Goal: Task Accomplishment & Management: Use online tool/utility

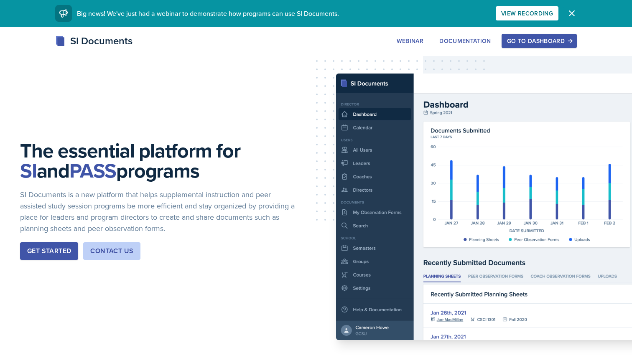
click at [575, 15] on icon "button" at bounding box center [571, 13] width 10 height 10
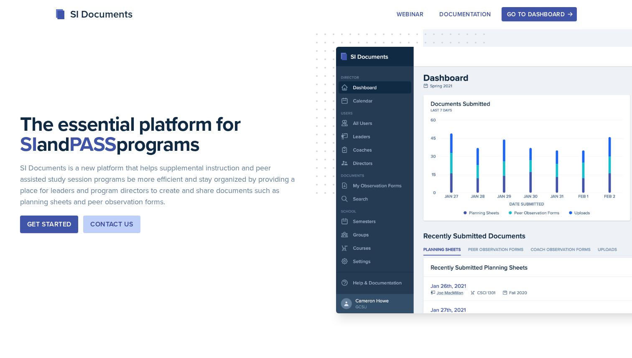
click at [523, 18] on div "Go to Dashboard" at bounding box center [539, 14] width 64 height 7
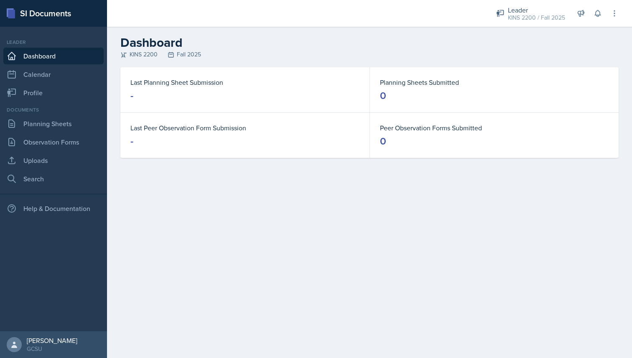
click at [43, 133] on div "Documents Planning Sheets Observation Forms Uploads Search" at bounding box center [53, 146] width 100 height 81
click at [43, 128] on link "Planning Sheets" at bounding box center [53, 123] width 100 height 17
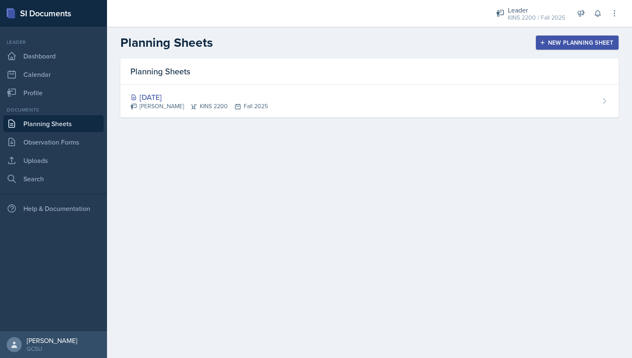
click at [558, 46] on div "New Planning Sheet" at bounding box center [577, 42] width 72 height 7
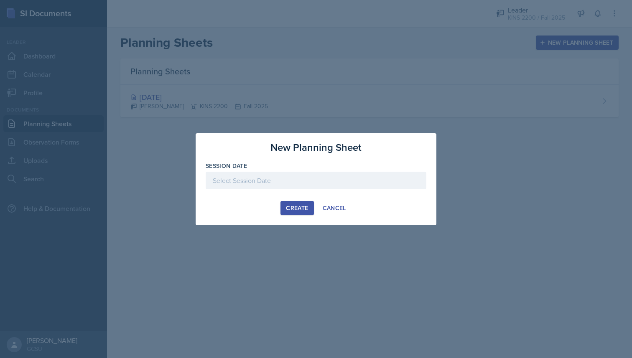
click at [268, 185] on div at bounding box center [316, 181] width 221 height 18
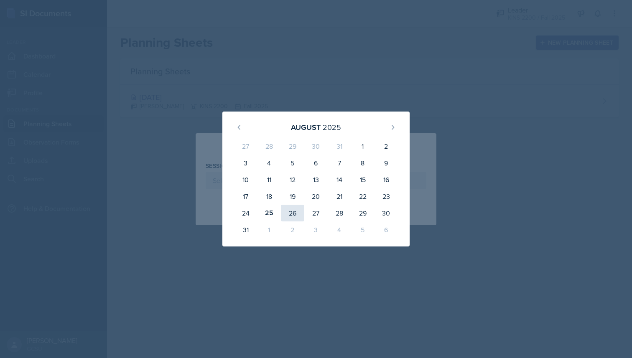
click at [286, 216] on div "26" at bounding box center [292, 213] width 23 height 17
type input "[DATE]"
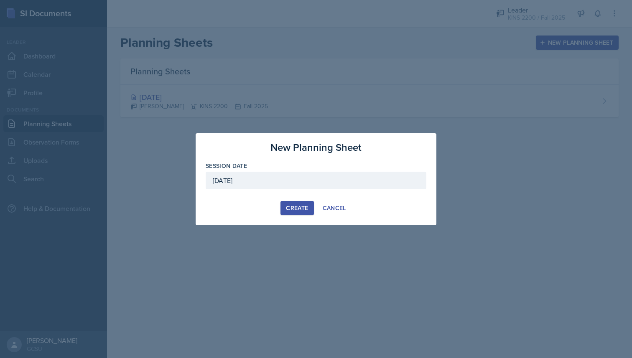
click at [308, 209] on button "Create" at bounding box center [296, 208] width 33 height 14
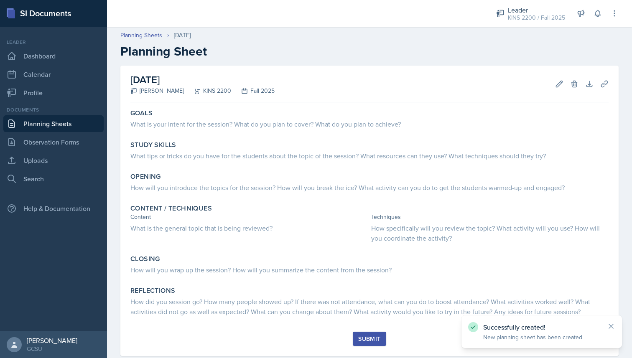
click at [204, 92] on div "KINS 2200" at bounding box center [207, 90] width 47 height 9
click at [218, 91] on div "KINS 2200" at bounding box center [207, 90] width 47 height 9
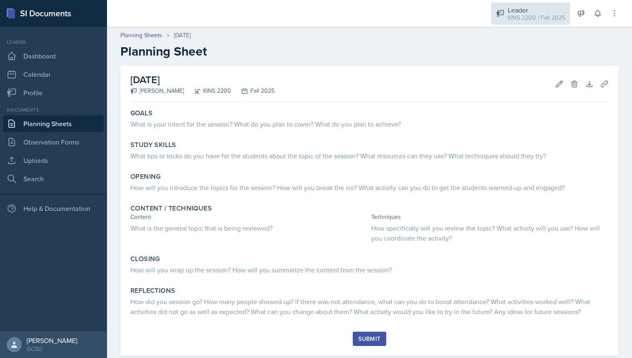
click at [530, 18] on div "KINS 2200 / Fall 2025" at bounding box center [536, 17] width 57 height 9
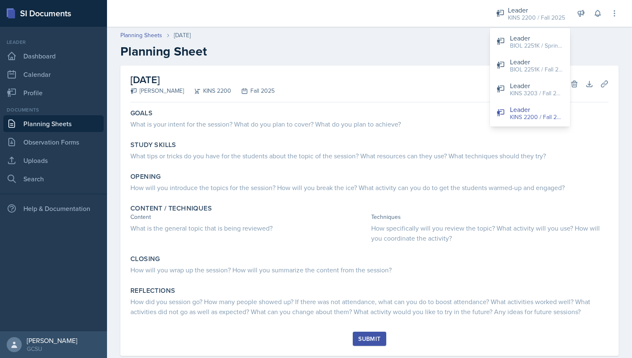
click at [451, 71] on div "[DATE] [PERSON_NAME] KINS 2200 Fall 2025 Edit Delete Download Uploads Autosaving" at bounding box center [369, 84] width 478 height 37
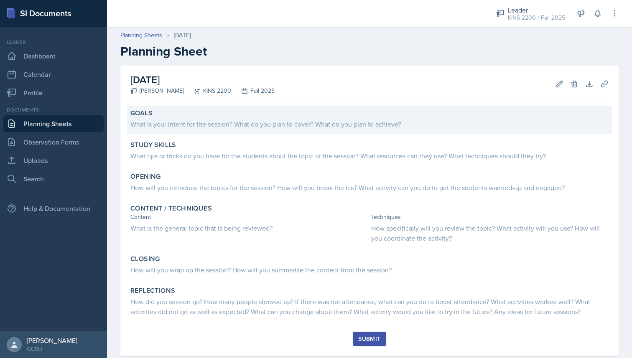
click at [302, 124] on div "What is your intent for the session? What do you plan to cover? What do you pla…" at bounding box center [369, 124] width 478 height 10
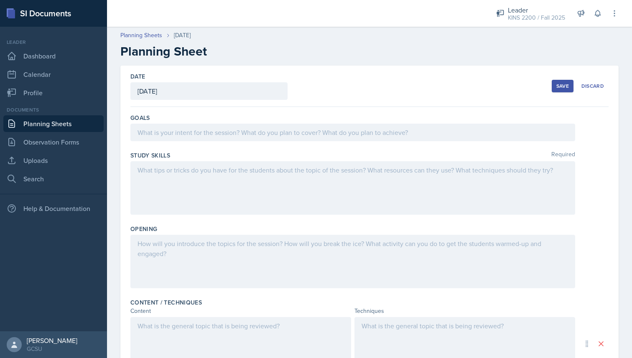
click at [302, 124] on div at bounding box center [352, 133] width 444 height 18
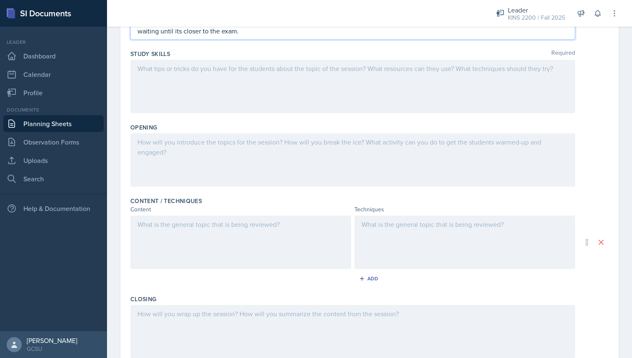
click at [204, 86] on div at bounding box center [352, 86] width 444 height 53
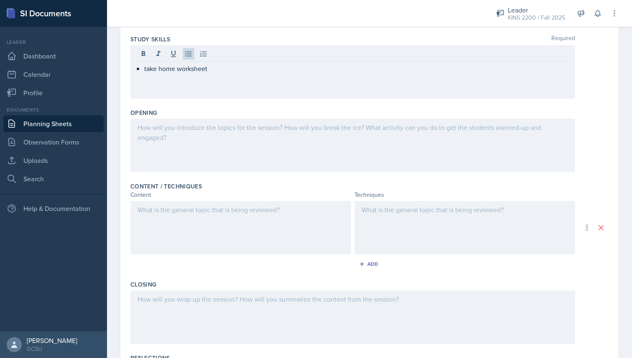
click at [175, 139] on div at bounding box center [352, 145] width 444 height 53
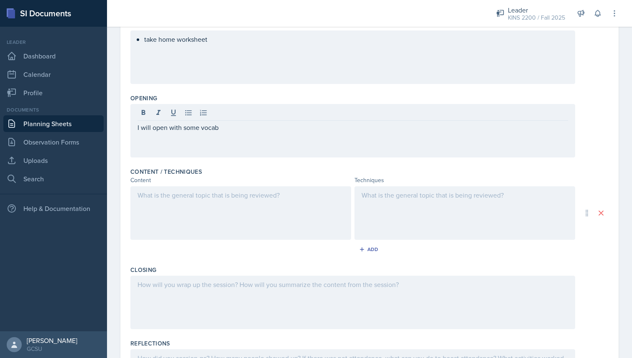
drag, startPoint x: 228, startPoint y: 135, endPoint x: 201, endPoint y: 129, distance: 27.7
click at [201, 129] on div "I will open with some vocab" at bounding box center [352, 130] width 444 height 53
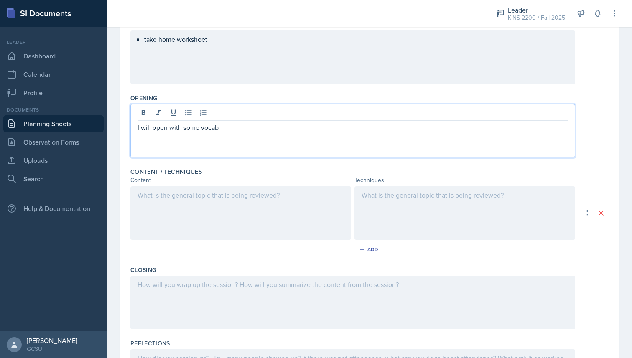
drag, startPoint x: 201, startPoint y: 129, endPoint x: 220, endPoint y: 129, distance: 19.6
click at [220, 129] on p "I will open with some vocab" at bounding box center [352, 127] width 430 height 10
click at [302, 127] on p "I will open with some questions from chapter 1 that we wrked through last time.…" at bounding box center [352, 127] width 430 height 10
click at [524, 131] on p "I will open with some questions from chapter 1 that we worked through last time…" at bounding box center [352, 127] width 430 height 10
click at [430, 129] on p "I will open with some questions from chapter 1 that we worked through last time…" at bounding box center [352, 127] width 430 height 10
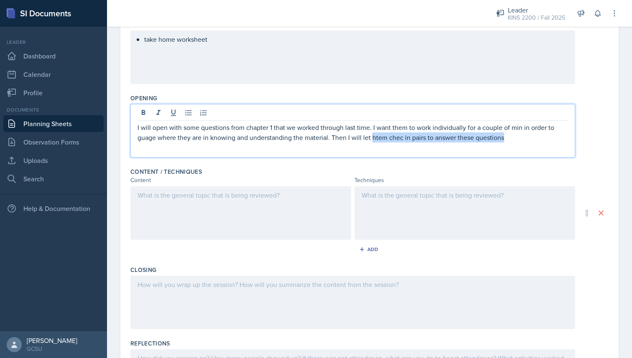
drag, startPoint x: 532, startPoint y: 139, endPoint x: 372, endPoint y: 140, distance: 160.0
click at [372, 140] on p "I will open with some questions from chapter 1 that we worked through last time…" at bounding box center [352, 132] width 430 height 20
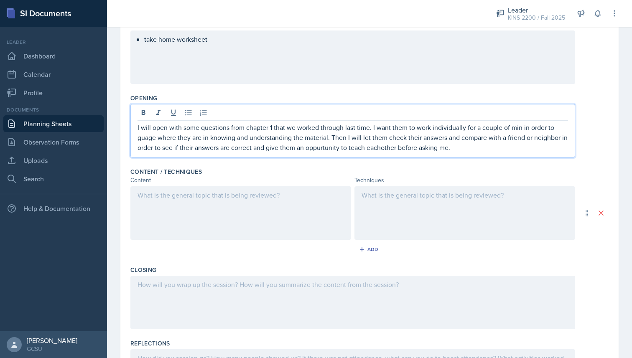
click at [324, 148] on p "I will open with some questions from chapter 1 that we worked through last time…" at bounding box center [352, 137] width 430 height 30
click at [262, 198] on div at bounding box center [240, 212] width 221 height 53
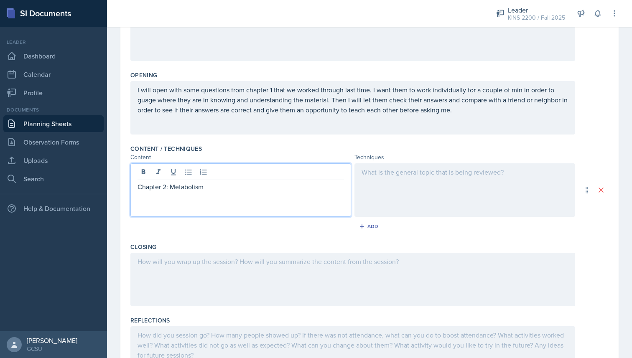
scroll to position [184, 0]
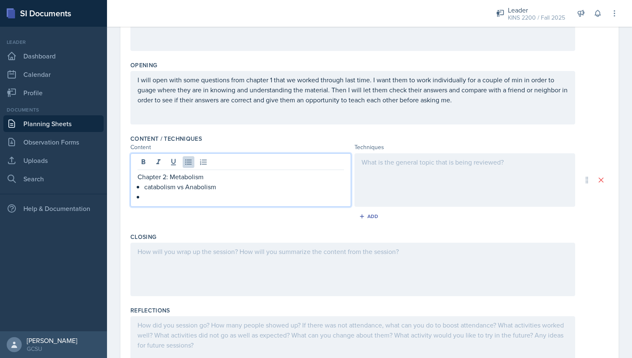
click at [221, 193] on p at bounding box center [244, 197] width 200 height 10
click at [217, 190] on p "catabolism vs Anabolism" at bounding box center [244, 187] width 200 height 10
click at [164, 197] on p at bounding box center [244, 197] width 200 height 10
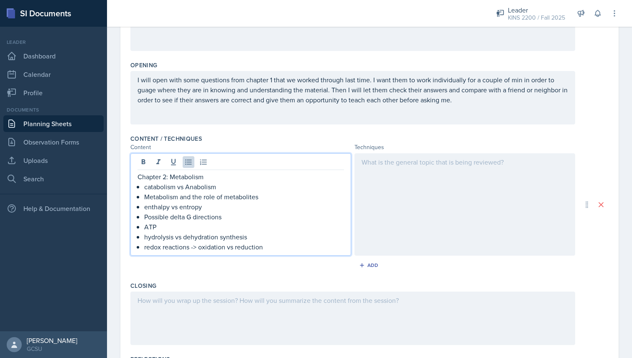
click at [433, 164] on div at bounding box center [464, 204] width 221 height 102
click at [169, 160] on div "Chapter 2: Metabolism catabolism vs Anabolism Metabolism and the role of metabo…" at bounding box center [240, 204] width 221 height 102
drag, startPoint x: 206, startPoint y: 176, endPoint x: 131, endPoint y: 175, distance: 75.2
click at [131, 175] on div "Chapter 2: Metabolism catabolism vs Anabolism Metabolism and the role of metabo…" at bounding box center [240, 204] width 221 height 102
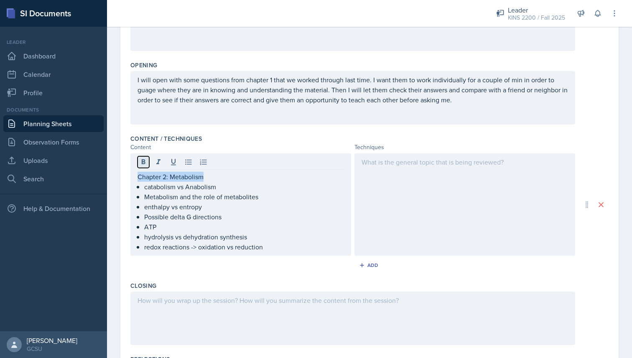
click at [147, 166] on icon at bounding box center [143, 162] width 8 height 8
click at [412, 183] on div at bounding box center [464, 204] width 221 height 103
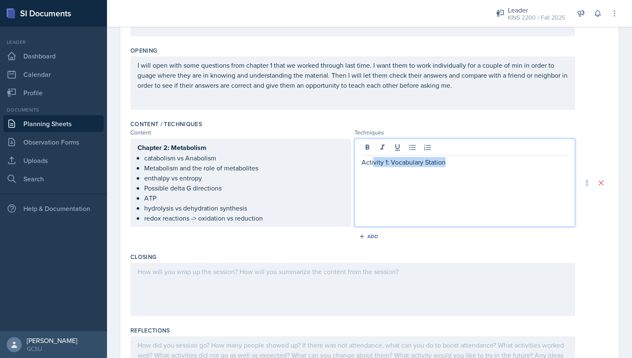
drag, startPoint x: 453, startPoint y: 166, endPoint x: 371, endPoint y: 164, distance: 81.9
click at [371, 164] on p "Activity 1: Vocabulary Station" at bounding box center [464, 162] width 206 height 10
click at [427, 183] on p "Station 1: Vocabulary matching" at bounding box center [464, 182] width 206 height 10
click at [472, 183] on p "Station 1: Vocabulary Matching" at bounding box center [464, 182] width 206 height 10
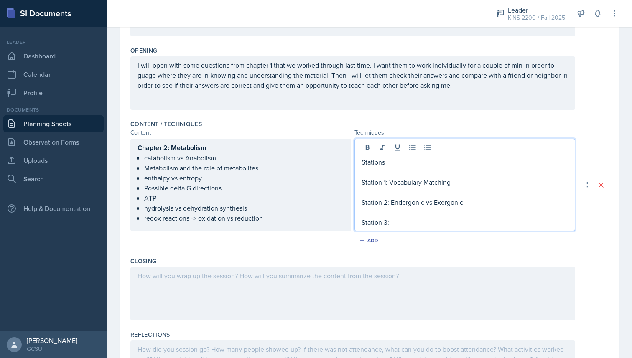
drag, startPoint x: 421, startPoint y: 162, endPoint x: 344, endPoint y: 162, distance: 76.9
click at [344, 162] on div "Chapter 2: Metabolism catabolism vs Anabolism Metabolism and the role of metabo…" at bounding box center [352, 185] width 444 height 92
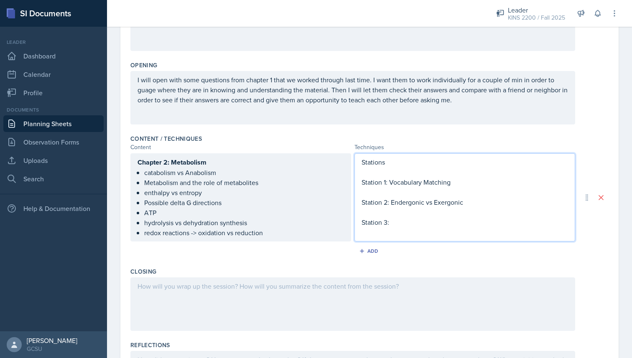
click at [398, 166] on p "Stations" at bounding box center [464, 162] width 206 height 10
click at [400, 227] on div "Stations Station 1: Vocabulary Matching Station 2: Endergonic vs Exergonic Stat…" at bounding box center [464, 197] width 221 height 88
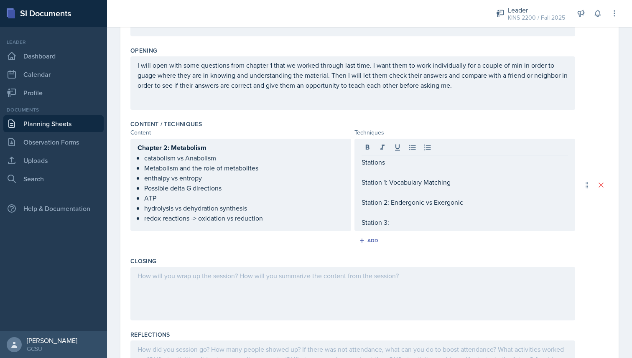
click at [400, 227] on div "Stations Station 1: Vocabulary Matching Station 2: Endergonic vs Exergonic Stat…" at bounding box center [464, 185] width 221 height 92
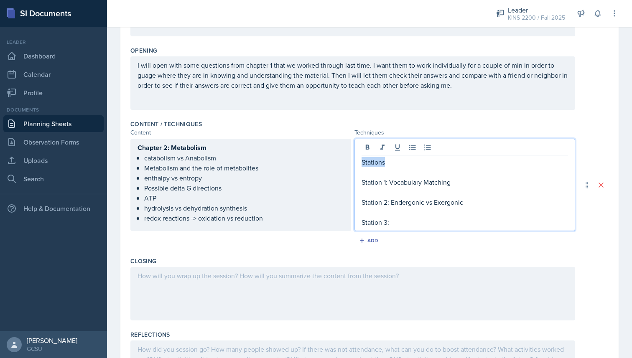
drag, startPoint x: 386, startPoint y: 163, endPoint x: 362, endPoint y: 163, distance: 23.4
click at [362, 163] on p "Stations" at bounding box center [464, 162] width 206 height 10
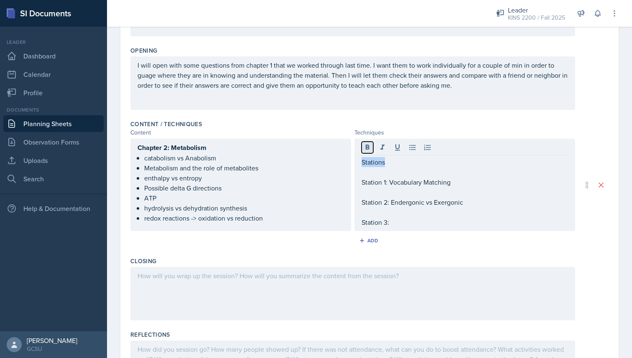
click at [366, 149] on icon at bounding box center [368, 147] width 4 height 5
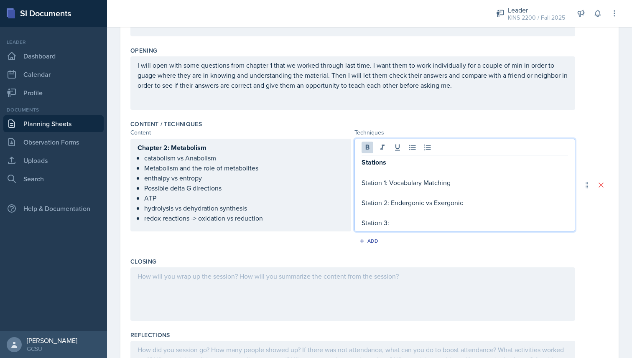
click at [363, 173] on p at bounding box center [464, 173] width 206 height 10
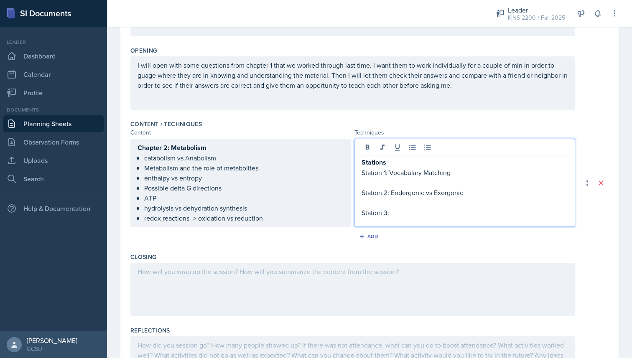
click at [363, 164] on strong "Stations" at bounding box center [373, 162] width 25 height 10
click at [400, 216] on p "Station 3:" at bounding box center [464, 213] width 206 height 10
click at [490, 193] on p "Station 2: Endergonic vs Exergonic" at bounding box center [464, 193] width 206 height 10
click at [467, 195] on p "Station 2: Endergonic vs Exergonic examples" at bounding box center [464, 193] width 206 height 10
click at [414, 214] on p "Station 3:" at bounding box center [464, 213] width 206 height 10
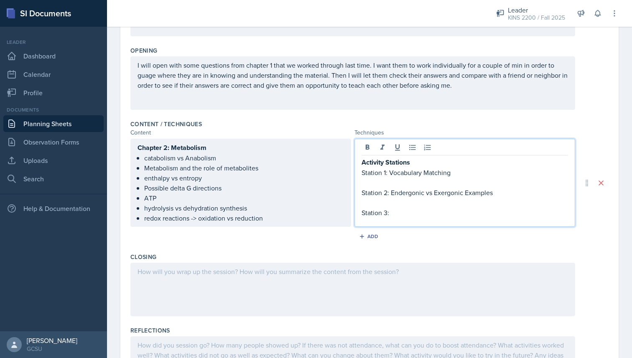
drag, startPoint x: 454, startPoint y: 175, endPoint x: 449, endPoint y: 175, distance: 5.0
click at [450, 175] on p "Station 1: Vocabulary Matching" at bounding box center [464, 173] width 206 height 10
click at [449, 175] on p "Station 1: Vocabulary Matching" at bounding box center [464, 173] width 206 height 10
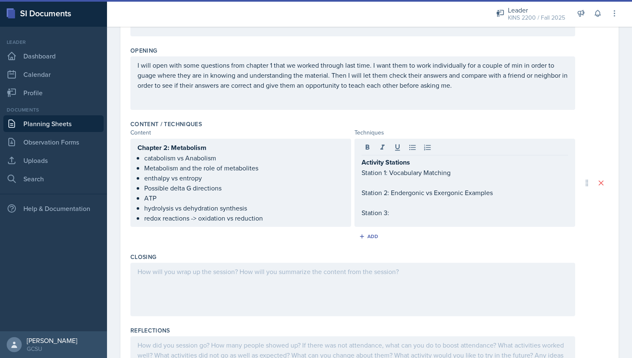
drag, startPoint x: 399, startPoint y: 218, endPoint x: 366, endPoint y: 211, distance: 34.3
click at [366, 211] on div "Activity Stations Station 1: Vocabulary Matching Station 2: Endergonic vs Exerg…" at bounding box center [464, 183] width 221 height 88
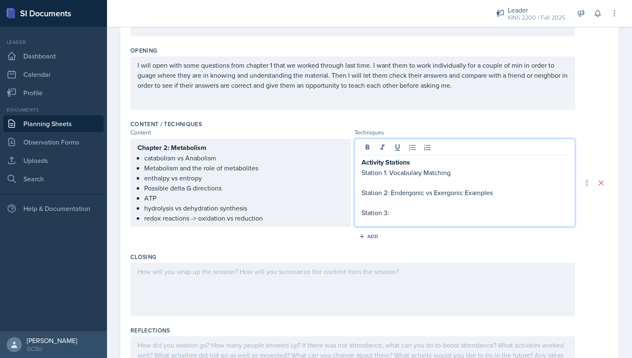
drag, startPoint x: 363, startPoint y: 211, endPoint x: 396, endPoint y: 213, distance: 33.5
click at [396, 213] on p "Station 3:" at bounding box center [464, 213] width 206 height 10
drag, startPoint x: 502, startPoint y: 196, endPoint x: 392, endPoint y: 195, distance: 109.9
click at [392, 195] on p "Station 2: Endergonic vs Exergonic Examples" at bounding box center [464, 193] width 206 height 10
click at [458, 172] on p "Station 1: Vocabulary Matching" at bounding box center [464, 173] width 206 height 10
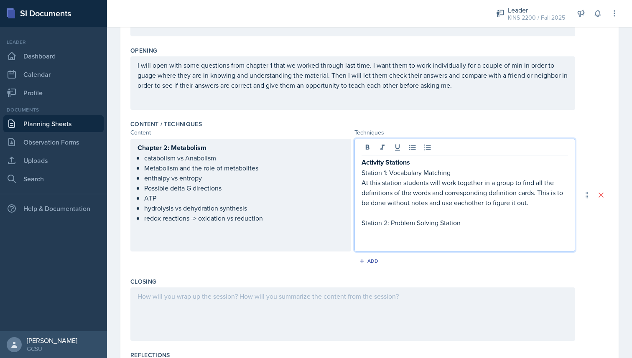
click at [468, 204] on p "At this station students will work together in a group to find all the definiti…" at bounding box center [464, 193] width 206 height 30
click at [545, 210] on p at bounding box center [464, 213] width 206 height 10
click at [539, 205] on p "At this station students will work together in a group to find all the definiti…" at bounding box center [464, 193] width 206 height 30
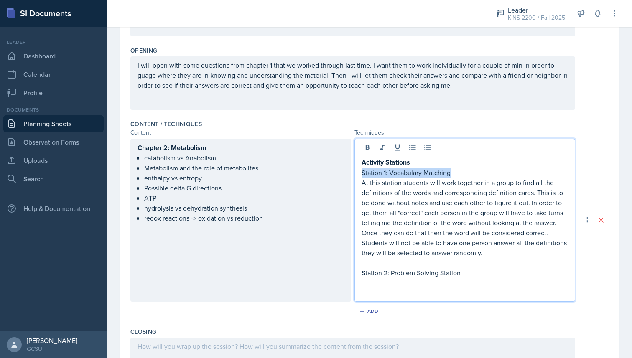
drag, startPoint x: 362, startPoint y: 171, endPoint x: 452, endPoint y: 171, distance: 89.4
click at [451, 171] on p "Station 1: Vocabulary Matching" at bounding box center [464, 173] width 206 height 10
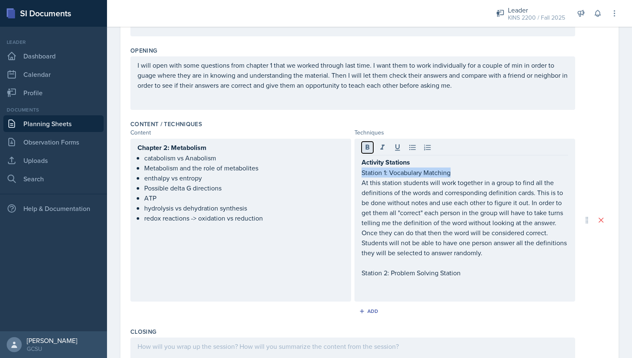
click at [368, 150] on icon at bounding box center [367, 147] width 8 height 8
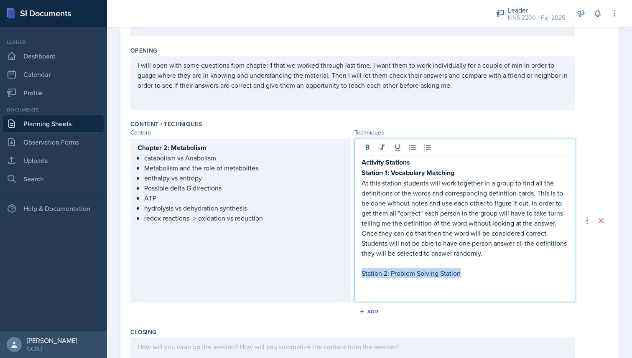
drag, startPoint x: 459, startPoint y: 273, endPoint x: 362, endPoint y: 271, distance: 97.8
click at [362, 271] on p "Station 2: Problem Solving Station" at bounding box center [464, 273] width 206 height 10
click at [372, 151] on button at bounding box center [367, 148] width 12 height 12
click at [483, 271] on p "Station 2: Problem Solving Station" at bounding box center [464, 273] width 206 height 10
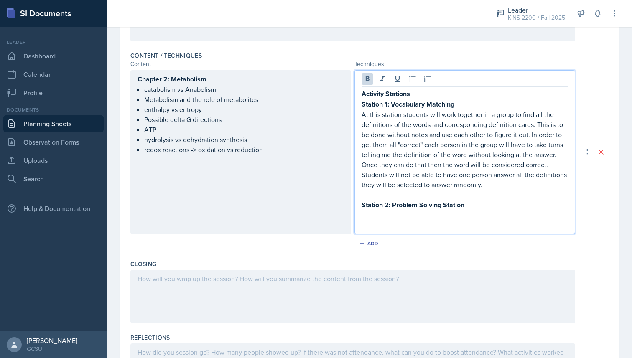
scroll to position [269, 0]
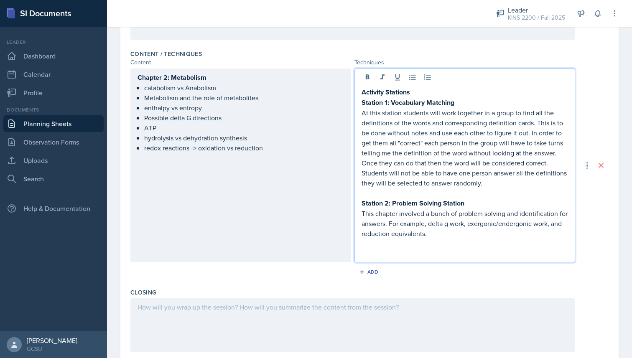
click at [439, 236] on p "This chapter involved a bunch of problem solving and identification for answers…" at bounding box center [464, 223] width 206 height 30
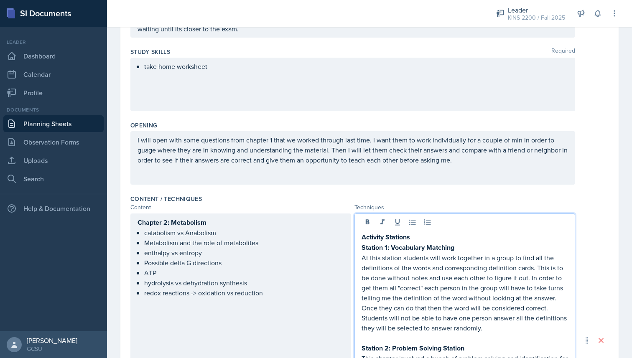
scroll to position [138, 0]
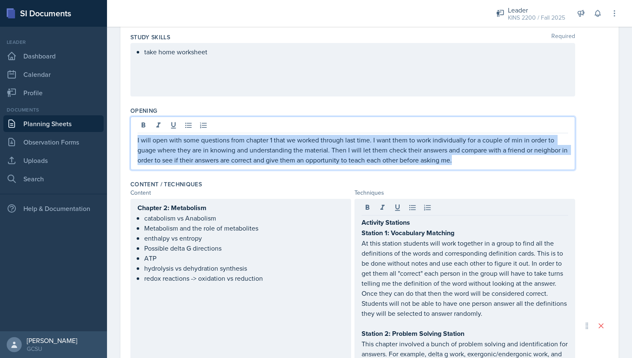
drag, startPoint x: 452, startPoint y: 163, endPoint x: 137, endPoint y: 138, distance: 316.3
click at [137, 138] on div "I will open with some questions from chapter 1 that we worked through last time…" at bounding box center [352, 143] width 444 height 53
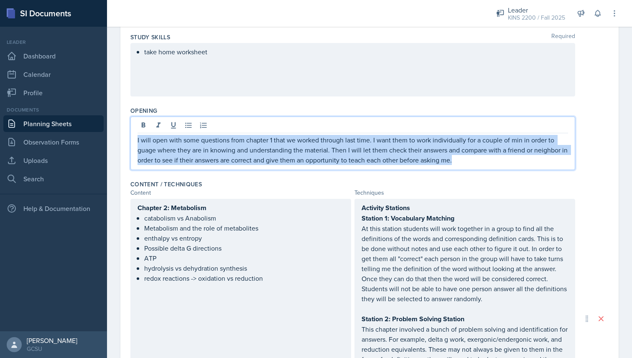
copy p "I will open with some questions from chapter 1 that we worked through last time…"
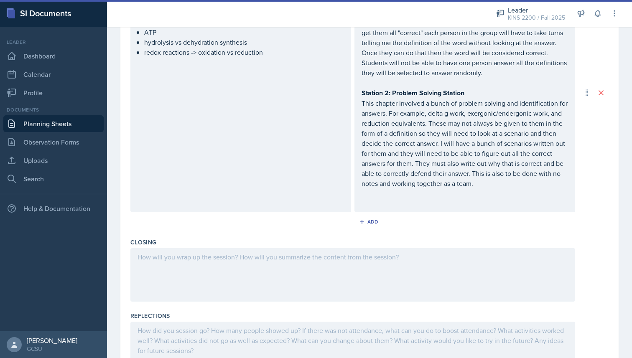
scroll to position [414, 0]
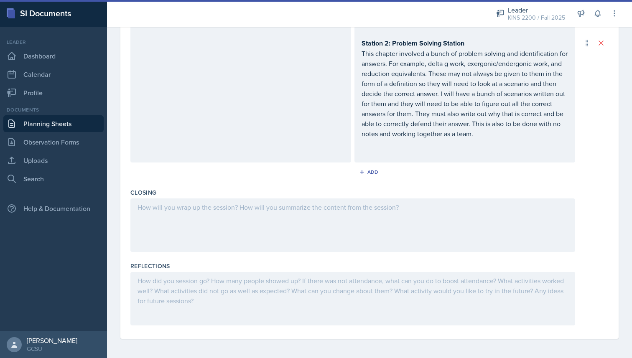
click at [155, 220] on div at bounding box center [352, 224] width 444 height 53
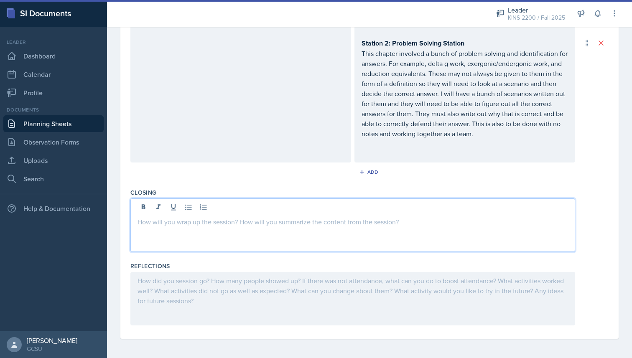
paste div
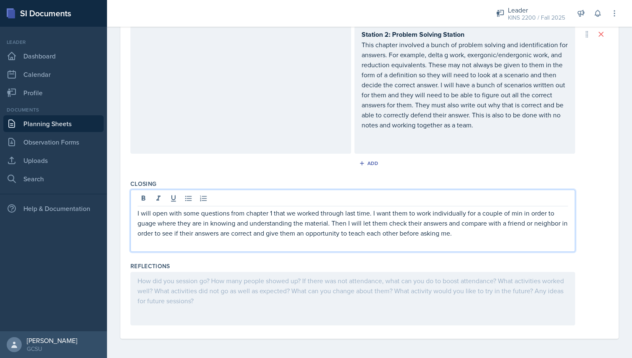
click at [167, 209] on p "I will open with some questions from chapter 1 that we worked through last time…" at bounding box center [352, 223] width 430 height 30
click at [470, 238] on p at bounding box center [352, 243] width 430 height 10
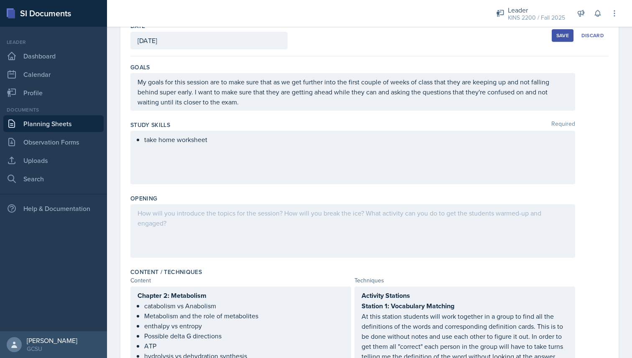
scroll to position [0, 0]
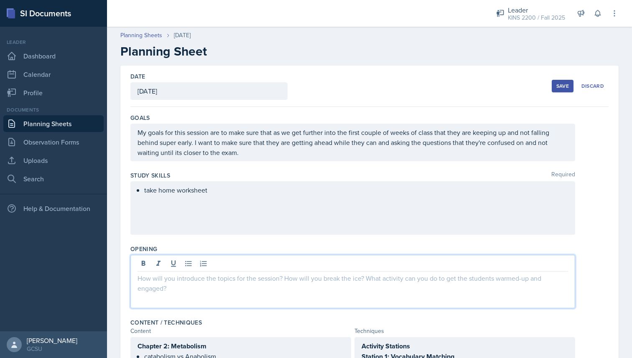
click at [323, 266] on div at bounding box center [352, 281] width 444 height 53
click at [211, 209] on div "take home worksheet" at bounding box center [352, 207] width 444 height 53
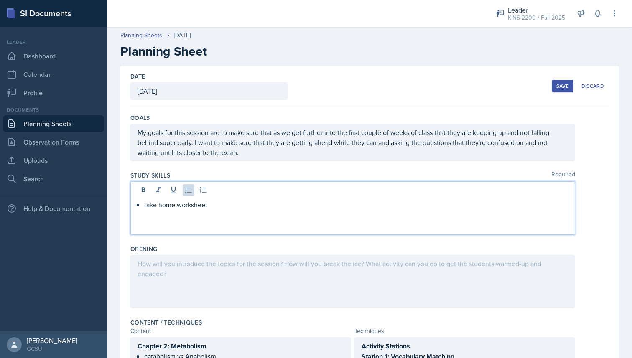
click at [229, 267] on div at bounding box center [352, 281] width 444 height 53
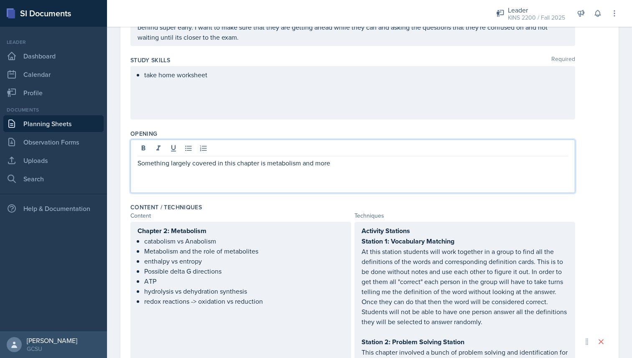
scroll to position [116, 0]
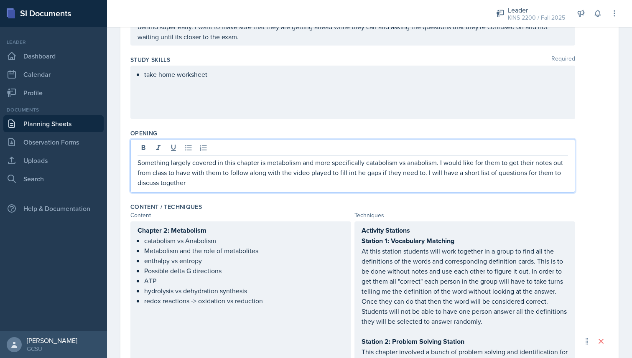
drag, startPoint x: 202, startPoint y: 184, endPoint x: 427, endPoint y: 174, distance: 225.0
click at [427, 174] on p "Something largely covered in this chapter is metabolism and more specifically c…" at bounding box center [352, 172] width 430 height 30
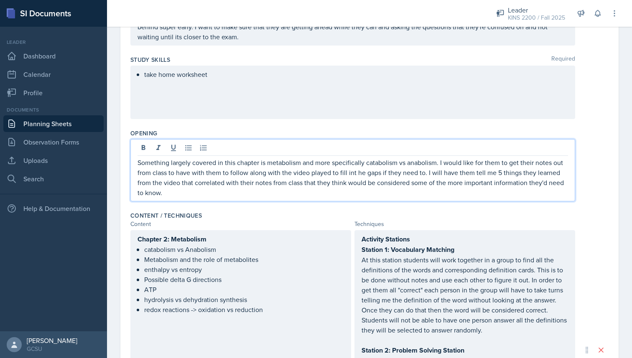
click at [201, 193] on p "Something largely covered in this chapter is metabolism and more specifically c…" at bounding box center [352, 177] width 430 height 40
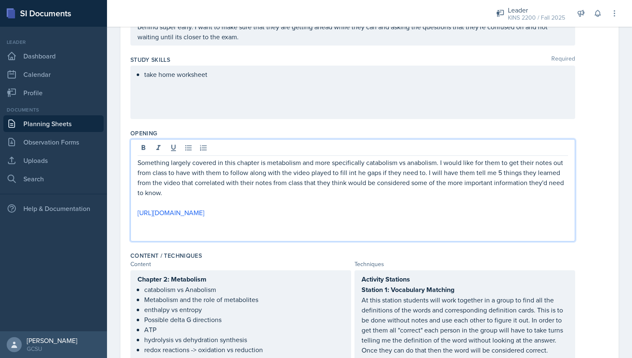
scroll to position [0, 0]
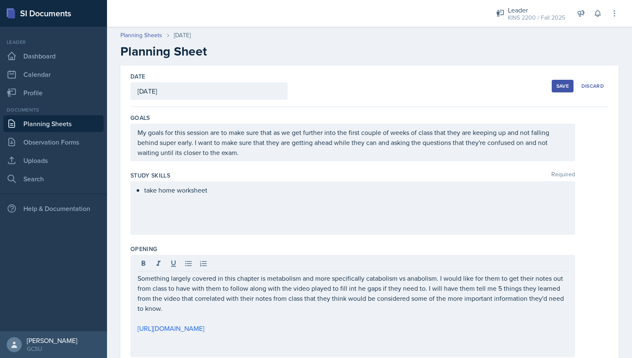
click at [562, 86] on div "Save" at bounding box center [562, 86] width 13 height 7
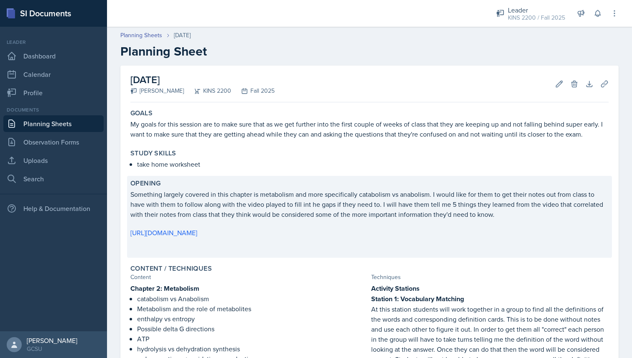
click at [287, 232] on p "[URL][DOMAIN_NAME]" at bounding box center [369, 233] width 478 height 10
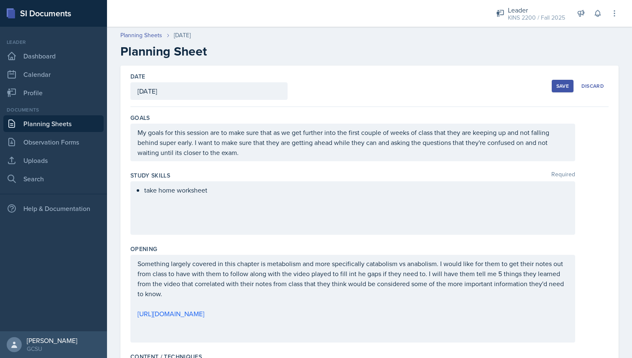
click at [287, 232] on div "take home worksheet" at bounding box center [352, 207] width 444 height 53
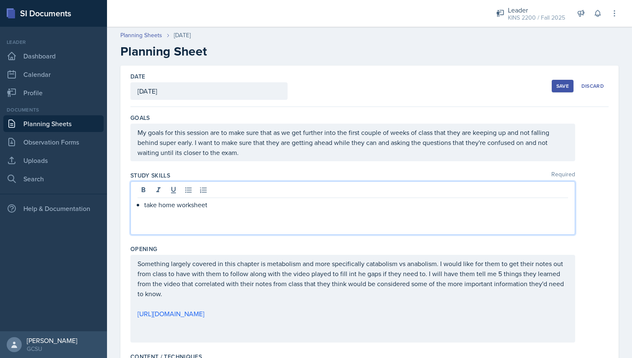
click at [270, 315] on div "Something largely covered in this chapter is metabolism and more specifically c…" at bounding box center [352, 299] width 430 height 80
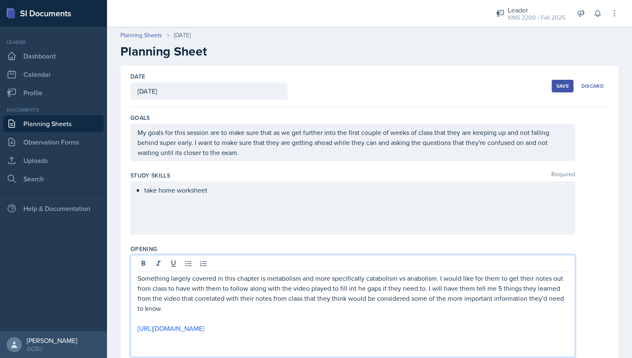
click at [271, 315] on p at bounding box center [352, 318] width 430 height 10
drag, startPoint x: 296, startPoint y: 327, endPoint x: 136, endPoint y: 327, distance: 160.0
click at [136, 327] on div "Something largely covered in this chapter is metabolism and more specifically c…" at bounding box center [352, 306] width 444 height 102
copy link "[URL][DOMAIN_NAME]"
click at [358, 60] on header "Planning Sheets [DATE] Planning Sheet" at bounding box center [369, 45] width 525 height 45
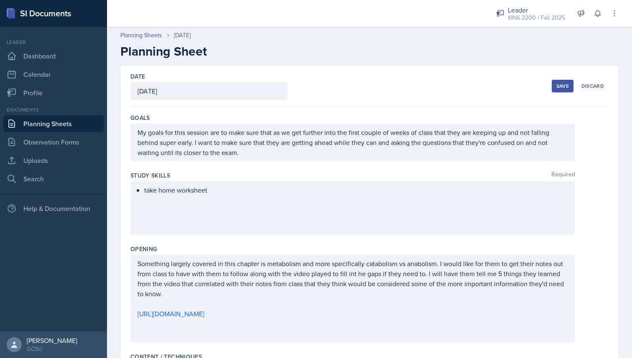
click at [559, 85] on div "Save" at bounding box center [562, 86] width 13 height 7
